Goal: Share content: Share content

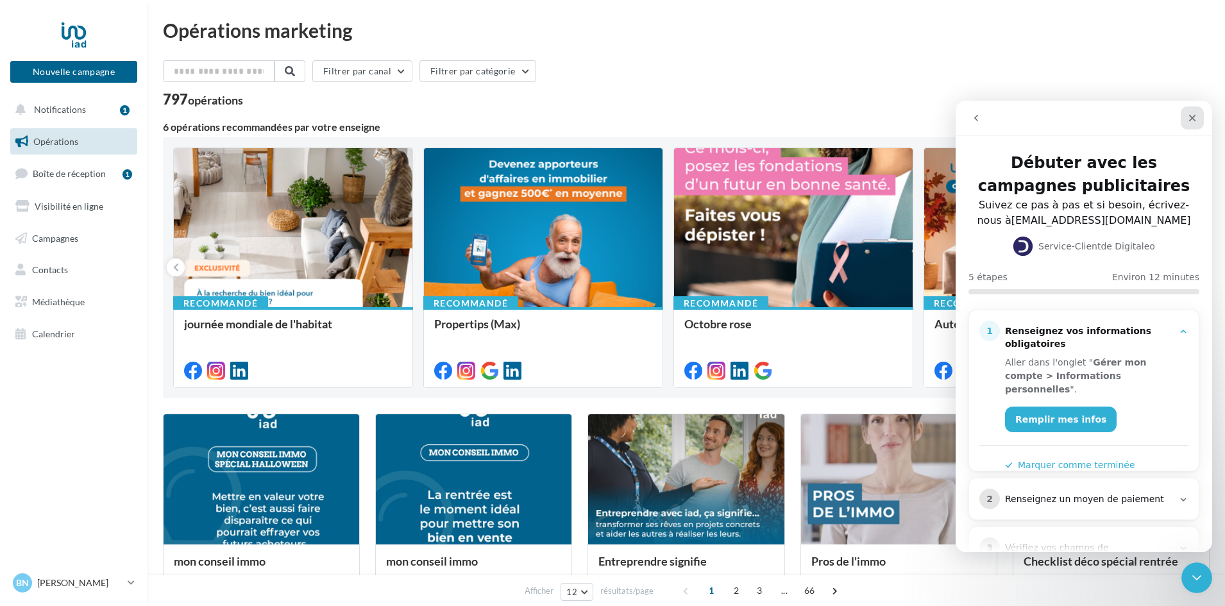
click at [1193, 122] on icon "Fermer" at bounding box center [1192, 118] width 10 height 10
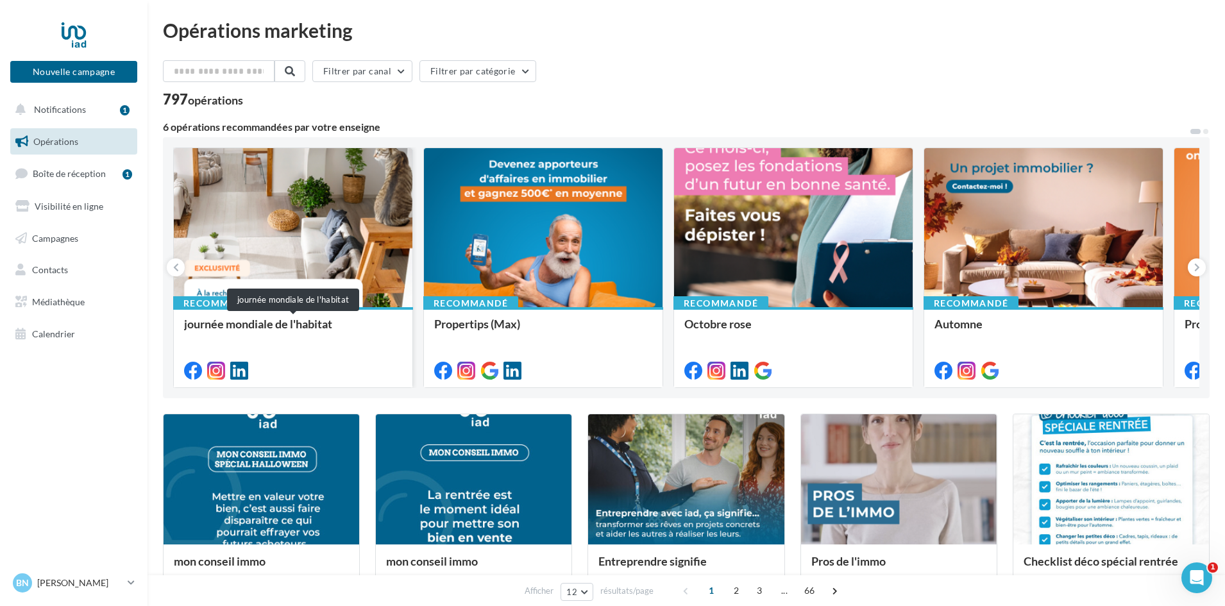
click at [229, 324] on div "journée mondiale de l'habitat" at bounding box center [293, 331] width 218 height 26
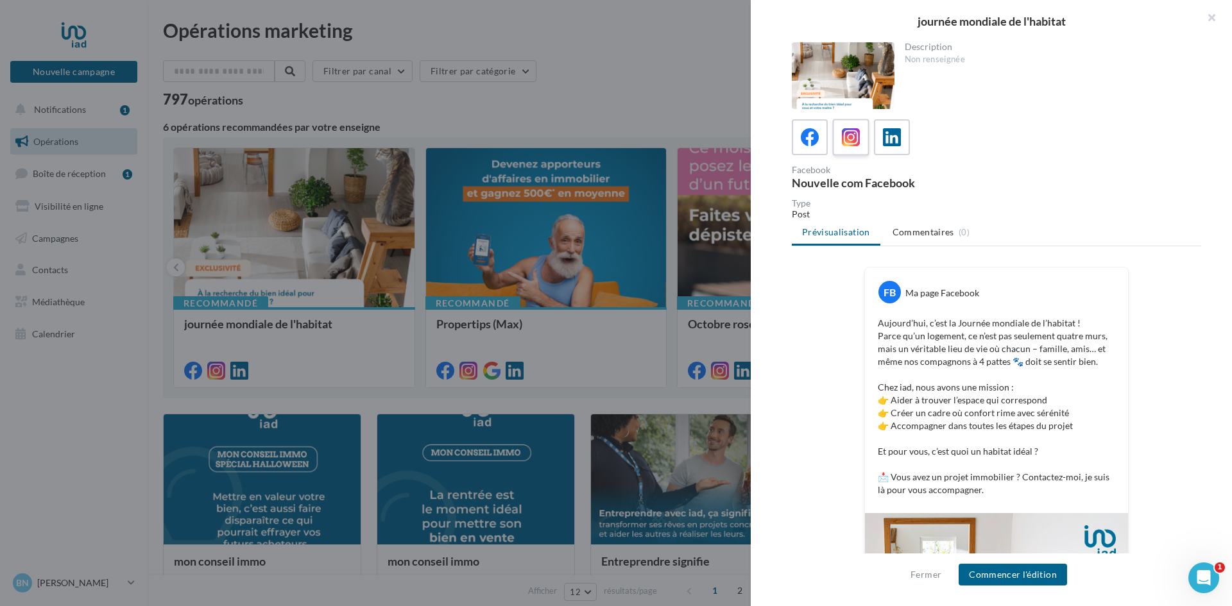
click at [857, 142] on icon at bounding box center [851, 137] width 19 height 19
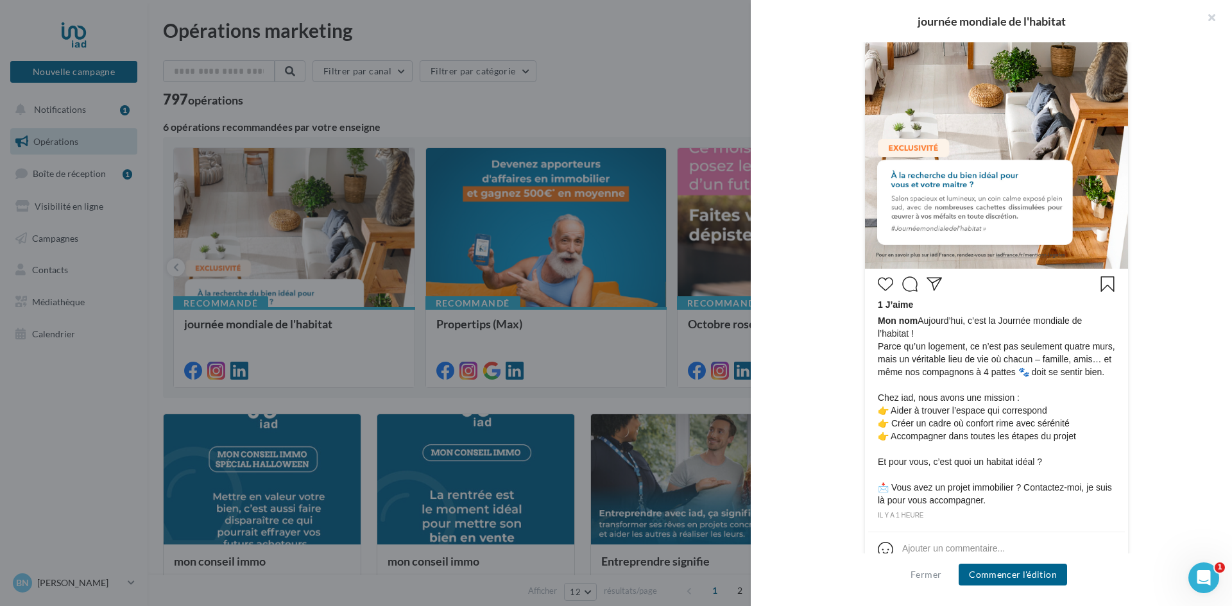
scroll to position [400, 0]
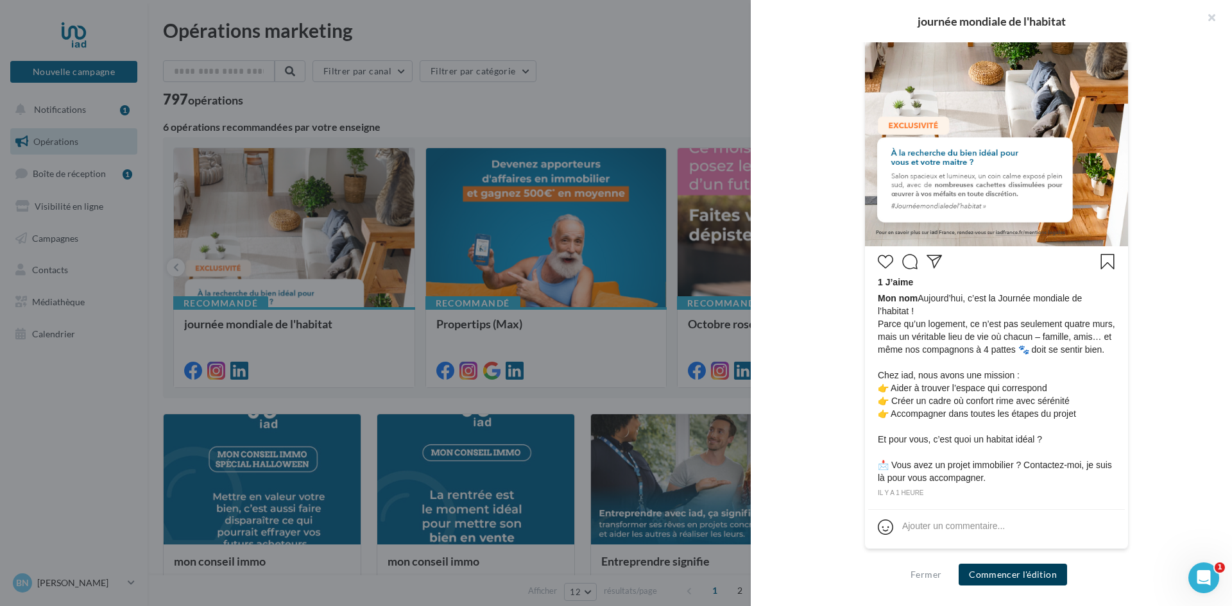
click at [1022, 577] on button "Commencer l'édition" at bounding box center [1012, 575] width 108 height 22
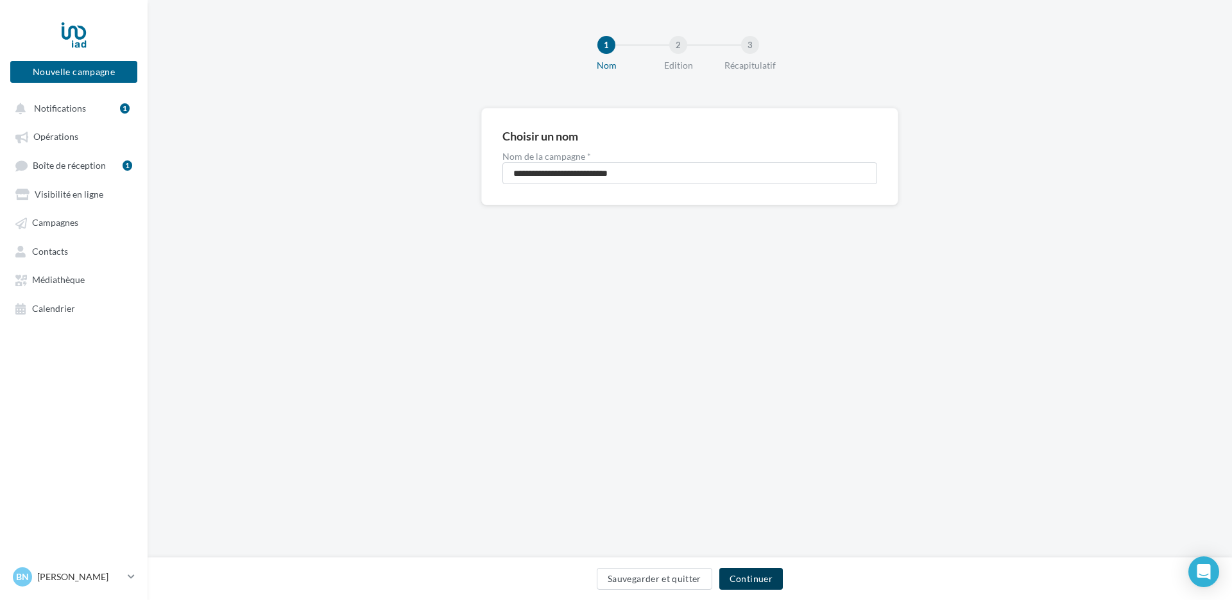
click at [759, 577] on button "Continuer" at bounding box center [751, 579] width 64 height 22
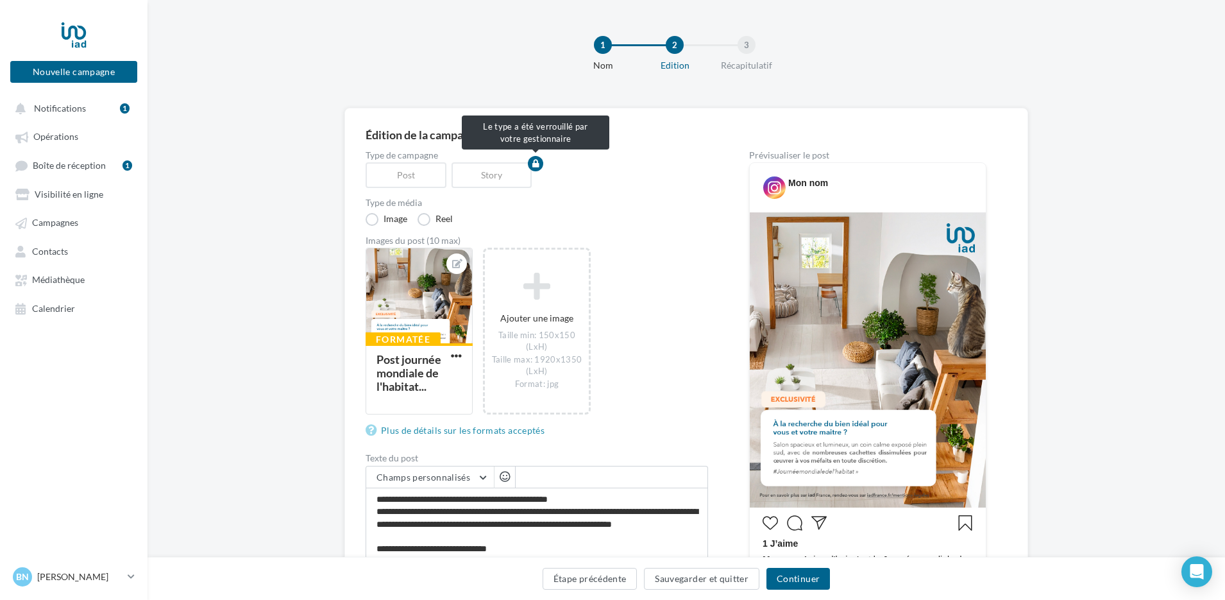
click at [474, 176] on div "Story" at bounding box center [495, 175] width 86 height 26
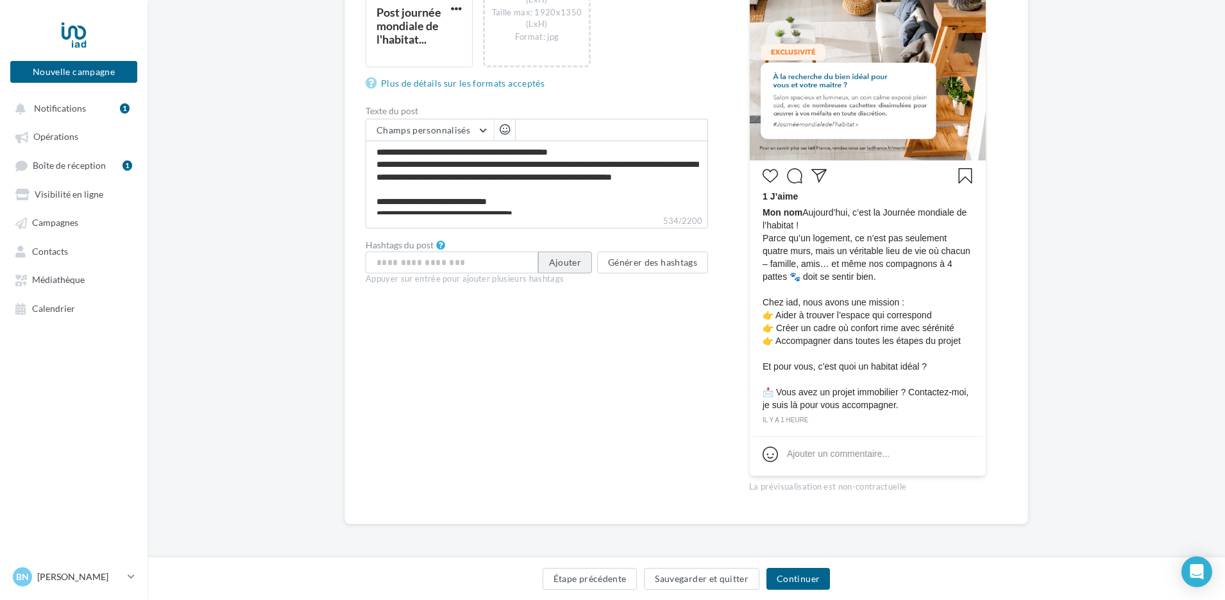
click at [576, 266] on button "Ajouter" at bounding box center [565, 262] width 54 height 22
click at [491, 264] on input "text" at bounding box center [452, 262] width 173 height 22
click at [676, 264] on button "Générer des hashtags" at bounding box center [652, 262] width 111 height 22
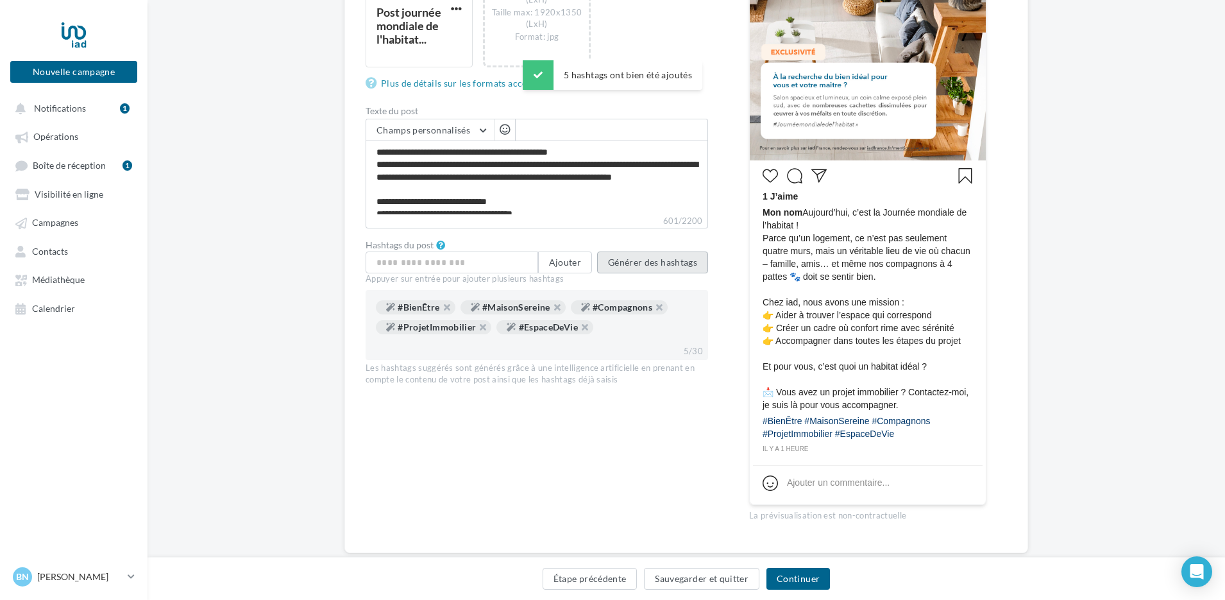
scroll to position [376, 0]
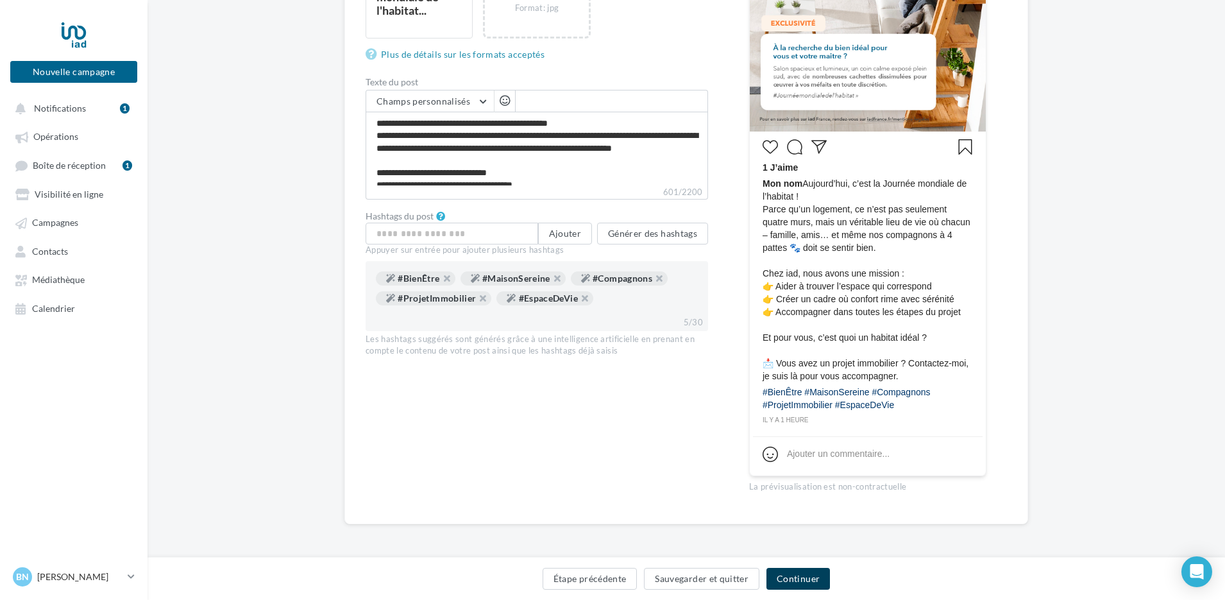
click at [797, 579] on button "Continuer" at bounding box center [799, 579] width 64 height 22
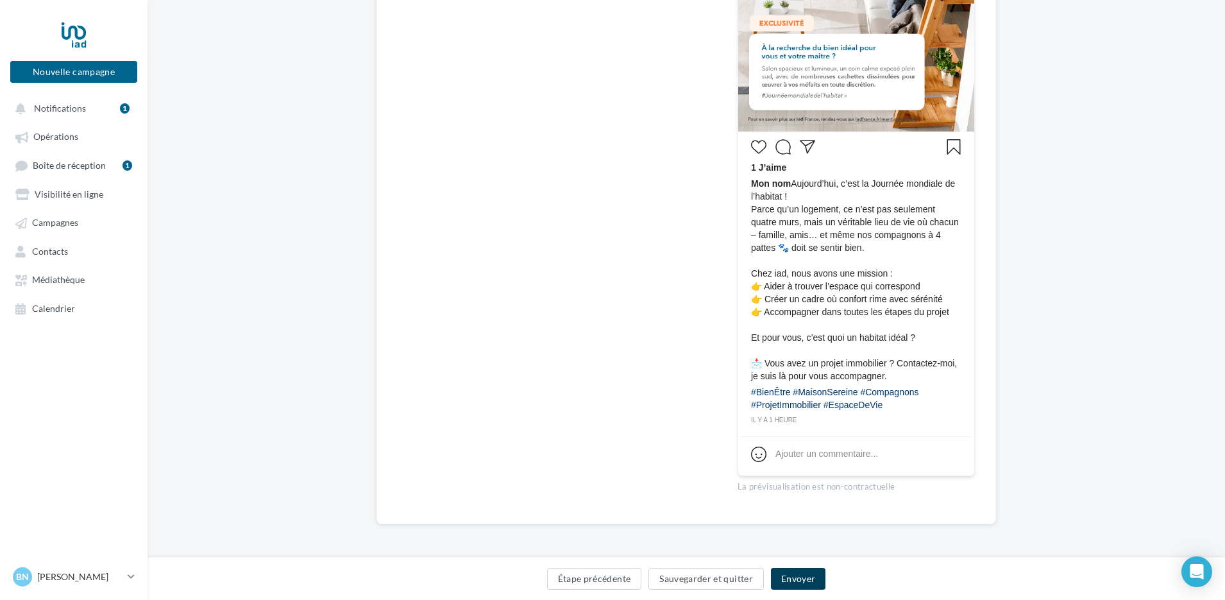
click at [802, 579] on button "Envoyer" at bounding box center [798, 579] width 55 height 22
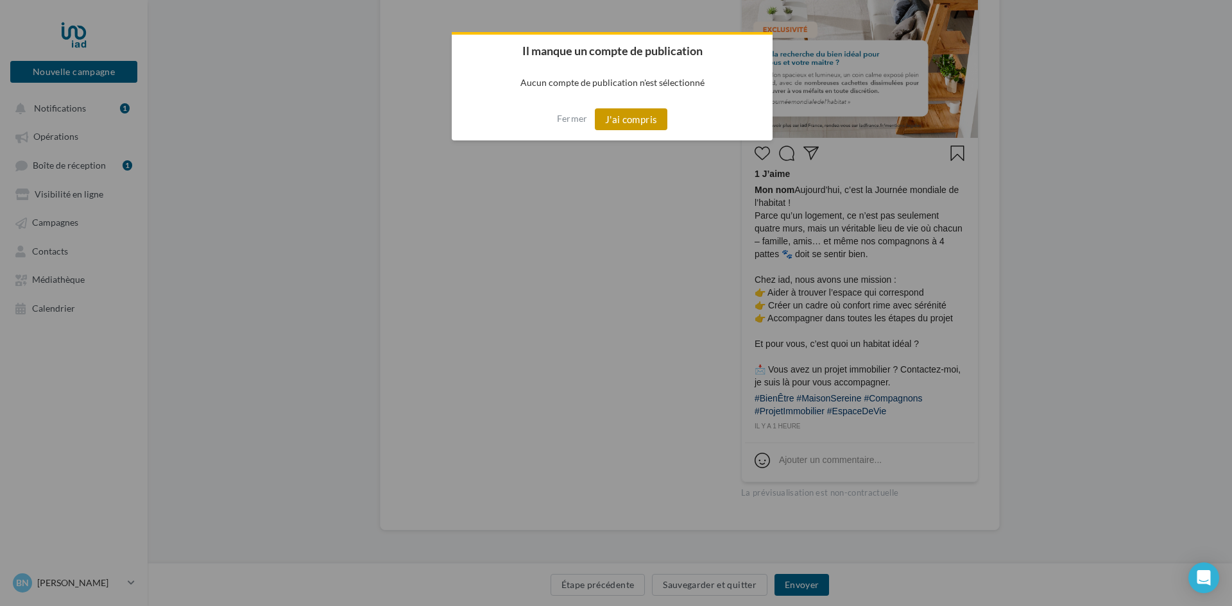
click at [636, 122] on button "J'ai compris" at bounding box center [631, 119] width 73 height 22
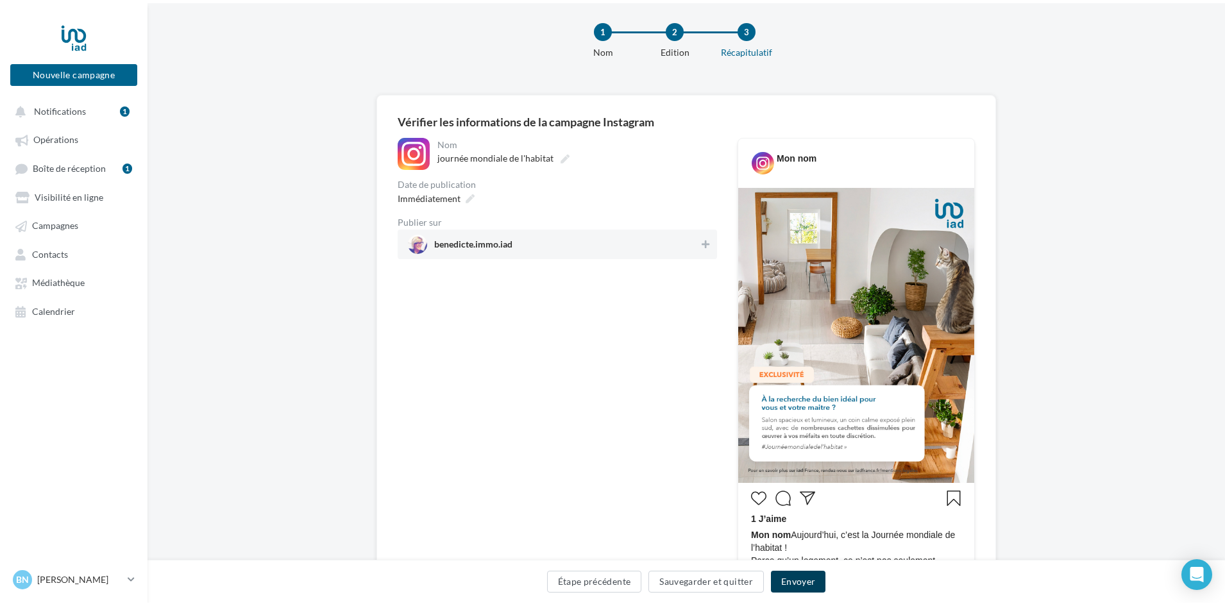
scroll to position [0, 0]
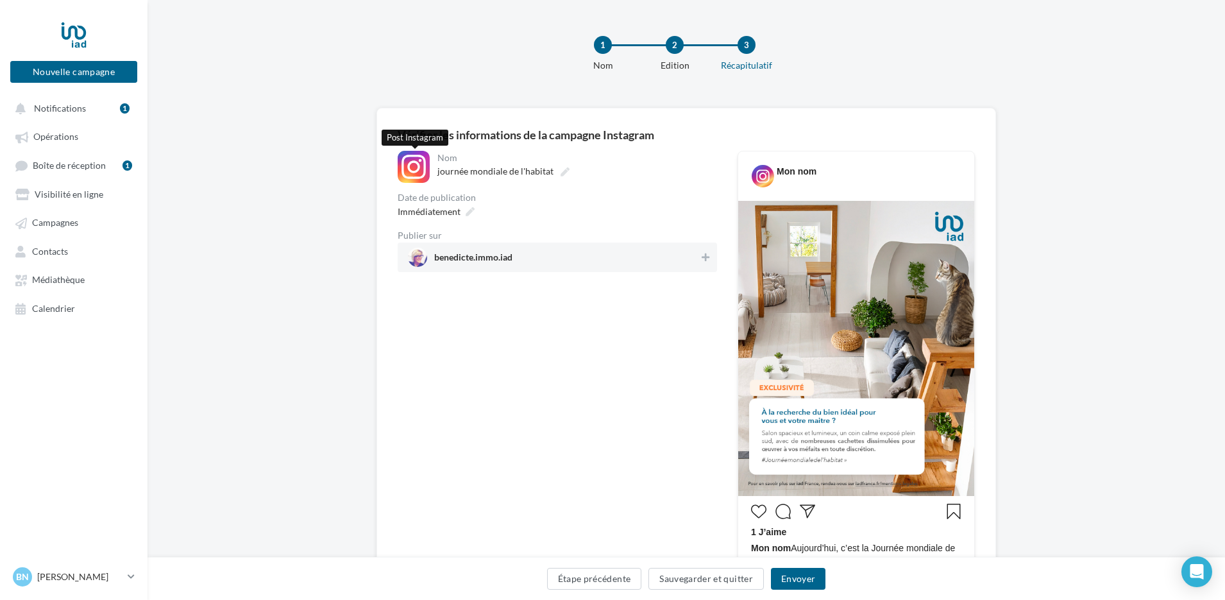
click at [418, 169] on div at bounding box center [414, 167] width 32 height 32
click at [446, 258] on span "benedicte.immo.iad" at bounding box center [473, 260] width 78 height 14
click at [806, 575] on button "Envoyer" at bounding box center [798, 579] width 55 height 22
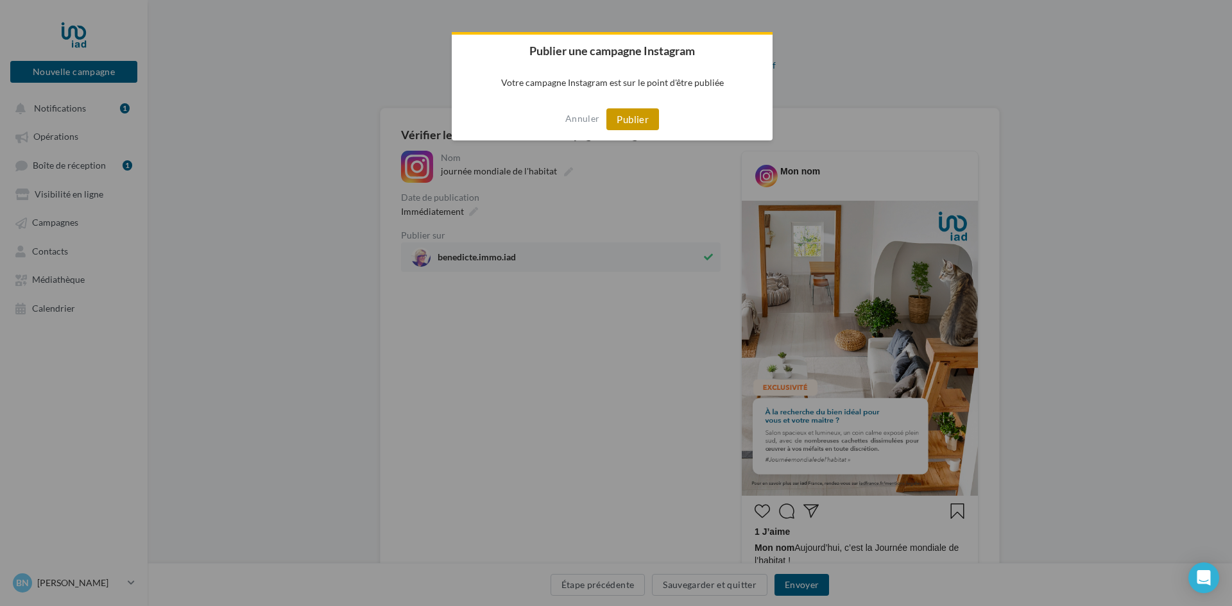
click at [635, 119] on button "Publier" at bounding box center [632, 119] width 53 height 22
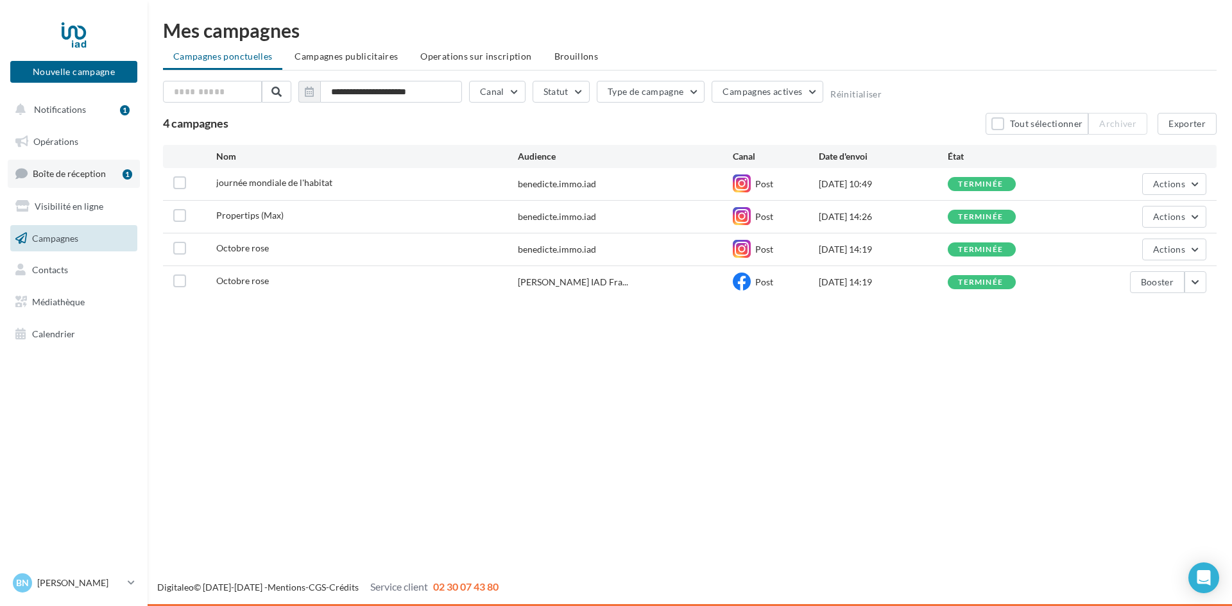
click at [33, 175] on span "Boîte de réception" at bounding box center [69, 173] width 73 height 11
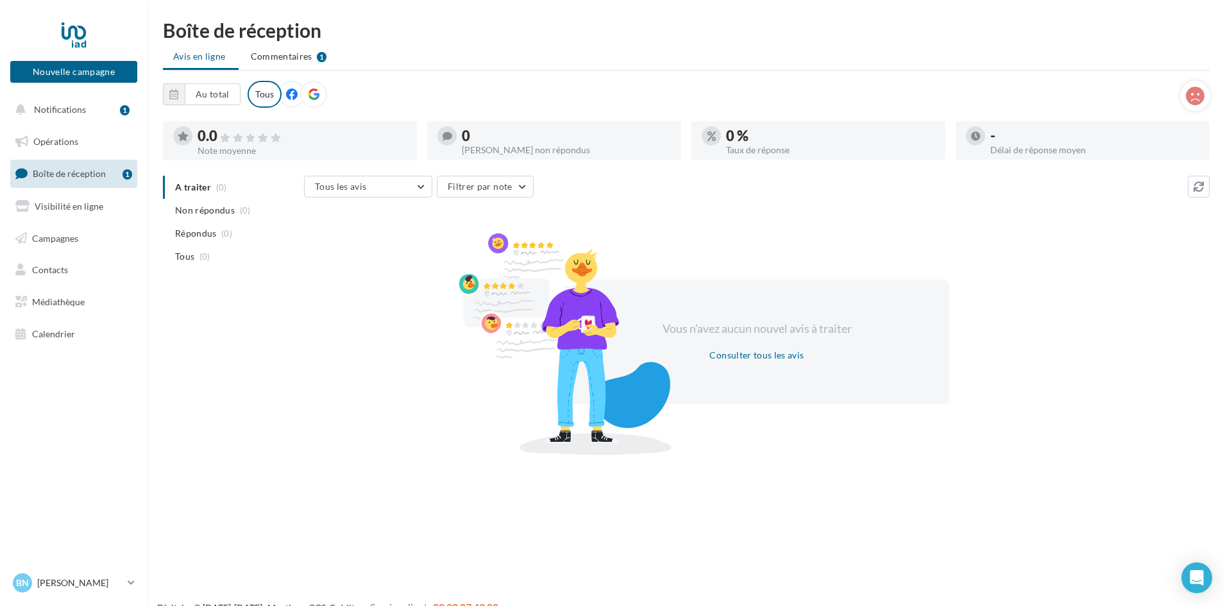
click at [287, 92] on icon at bounding box center [292, 95] width 12 height 12
click at [318, 93] on icon at bounding box center [314, 95] width 12 height 12
click at [65, 106] on span "Notifications" at bounding box center [60, 109] width 52 height 11
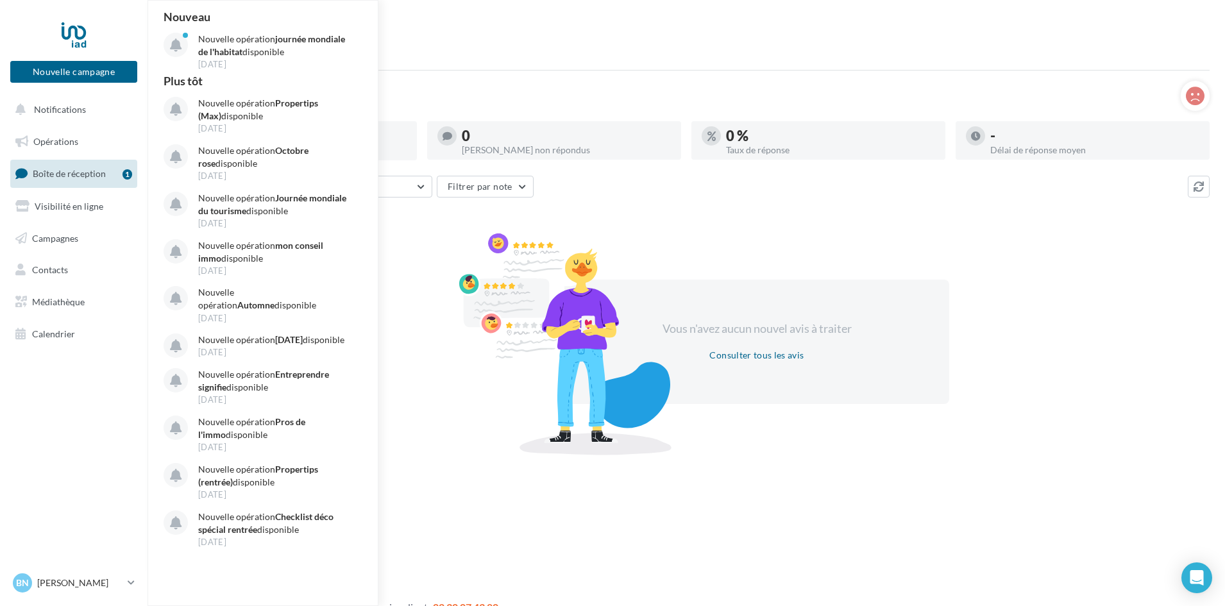
click at [467, 40] on div "Boîte de réception Avis en ligne Commentaires 1 Au total Réinitialiser Tous 0.0…" at bounding box center [687, 236] width 1078 height 430
